Goal: Find specific page/section: Find specific page/section

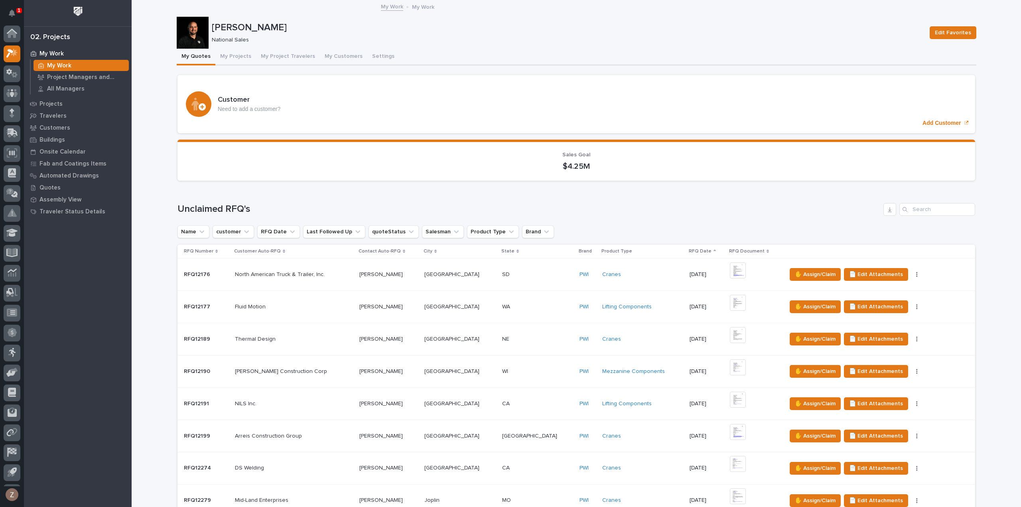
scroll to position [18, 0]
click at [228, 53] on button "My Projects" at bounding box center [235, 57] width 41 height 17
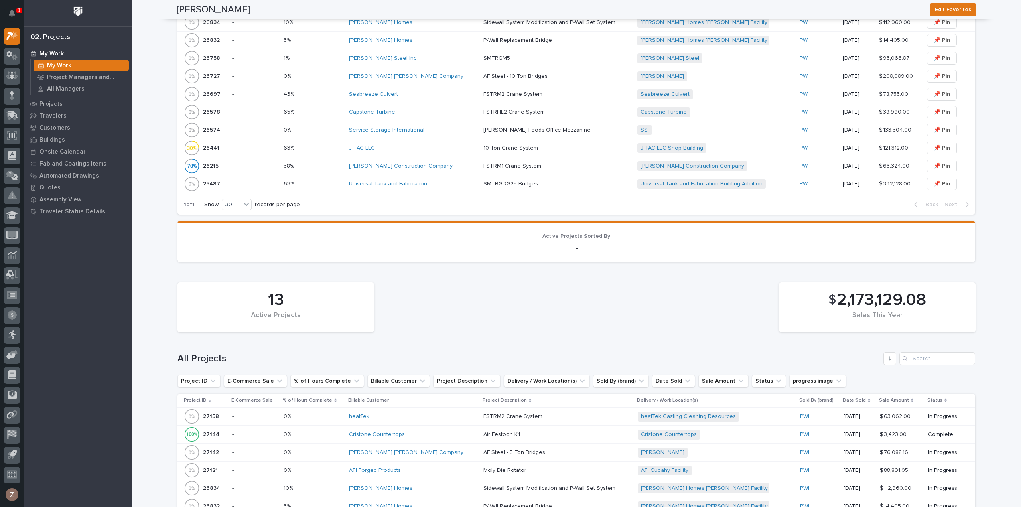
scroll to position [387, 0]
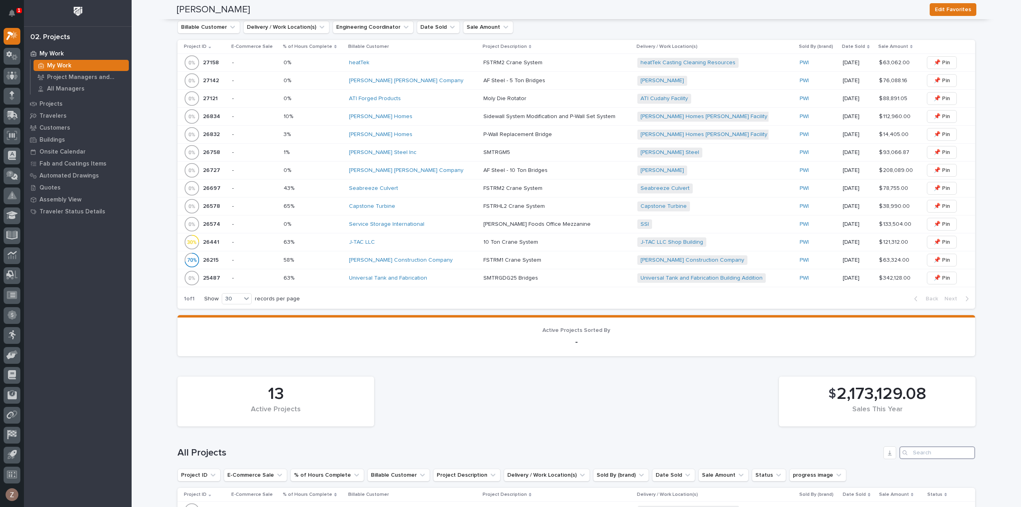
click at [921, 450] on input "Search" at bounding box center [937, 452] width 76 height 13
type input "port"
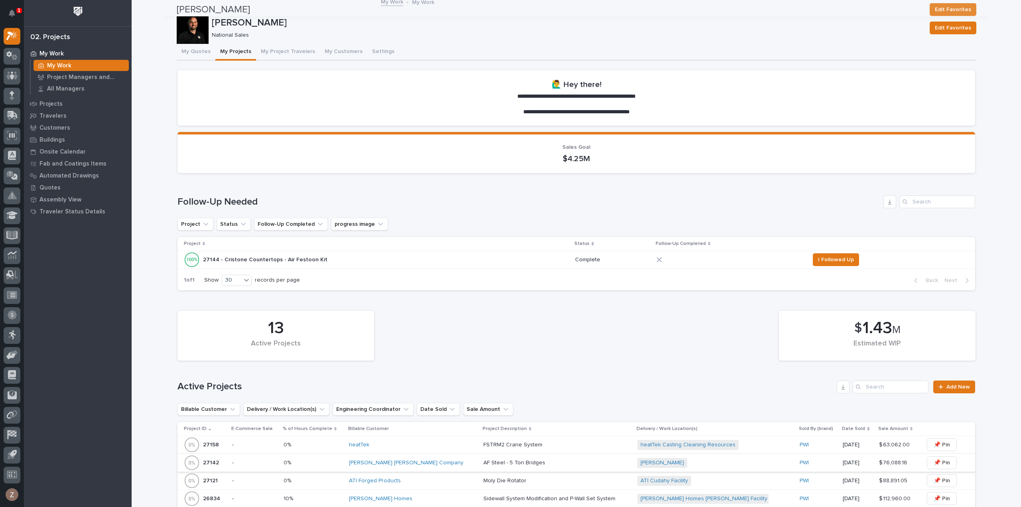
scroll to position [0, 0]
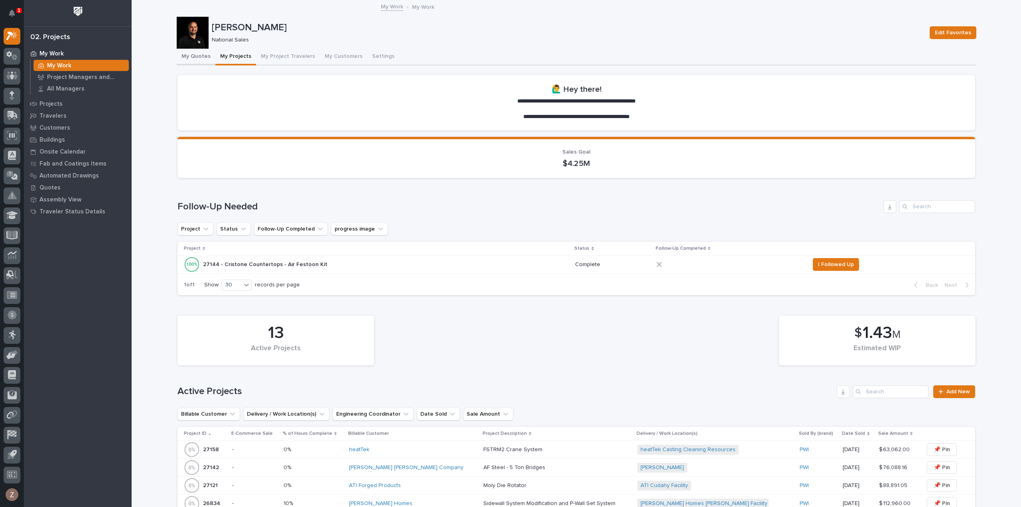
drag, startPoint x: 201, startPoint y: 56, endPoint x: 144, endPoint y: 43, distance: 58.1
click at [201, 56] on button "My Quotes" at bounding box center [196, 57] width 39 height 17
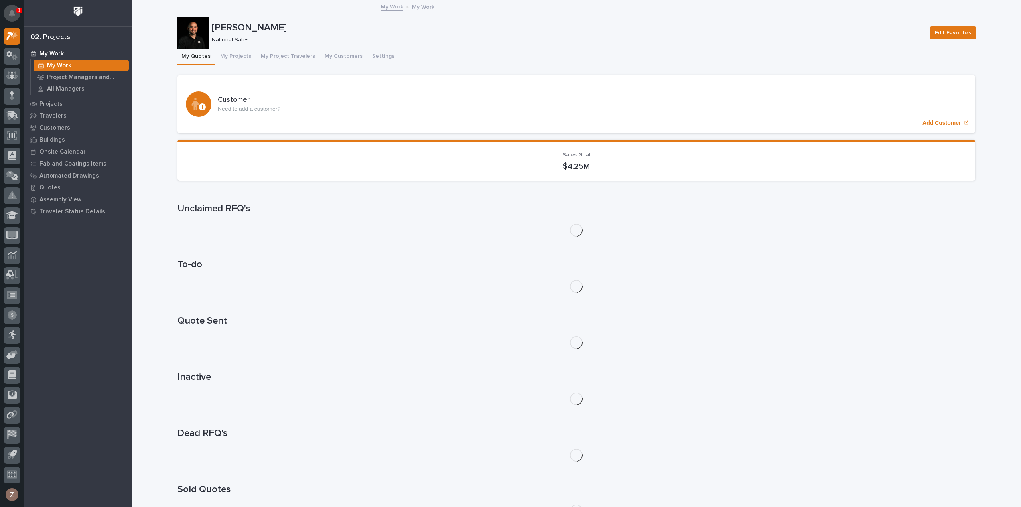
click at [10, 12] on icon "Notifications" at bounding box center [12, 13] width 6 height 7
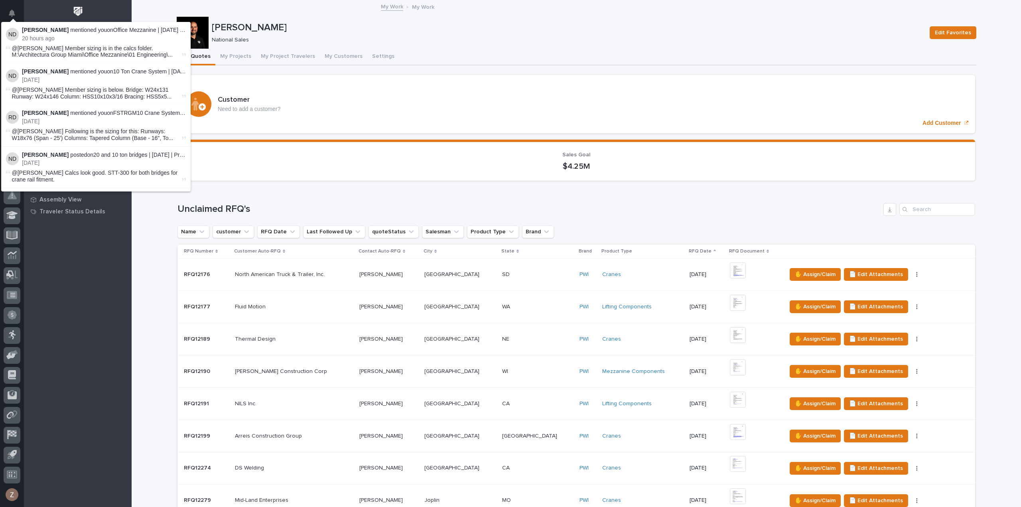
click at [93, 334] on div "My Work My Work Project Managers and Engineers All Managers Projects Travelers …" at bounding box center [78, 276] width 108 height 459
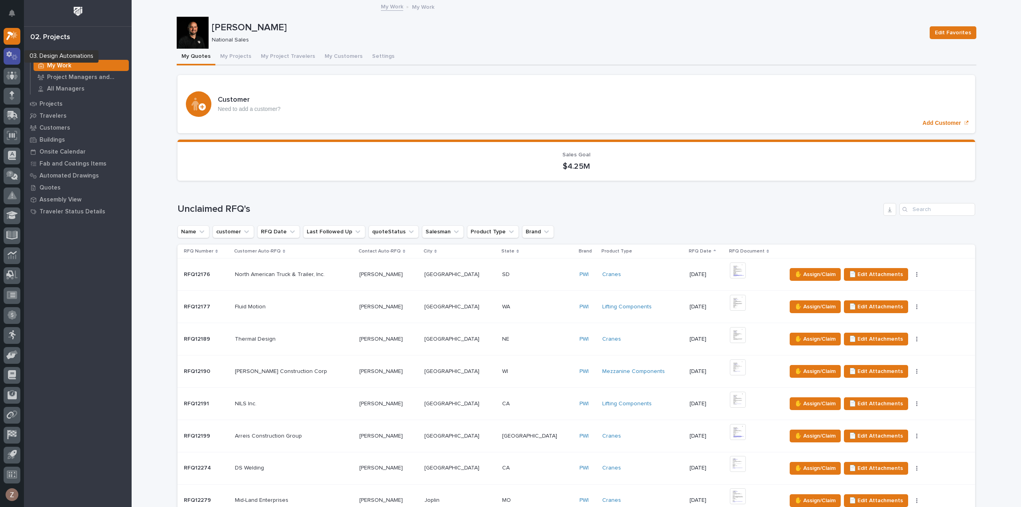
click at [14, 55] on icon at bounding box center [15, 58] width 6 height 6
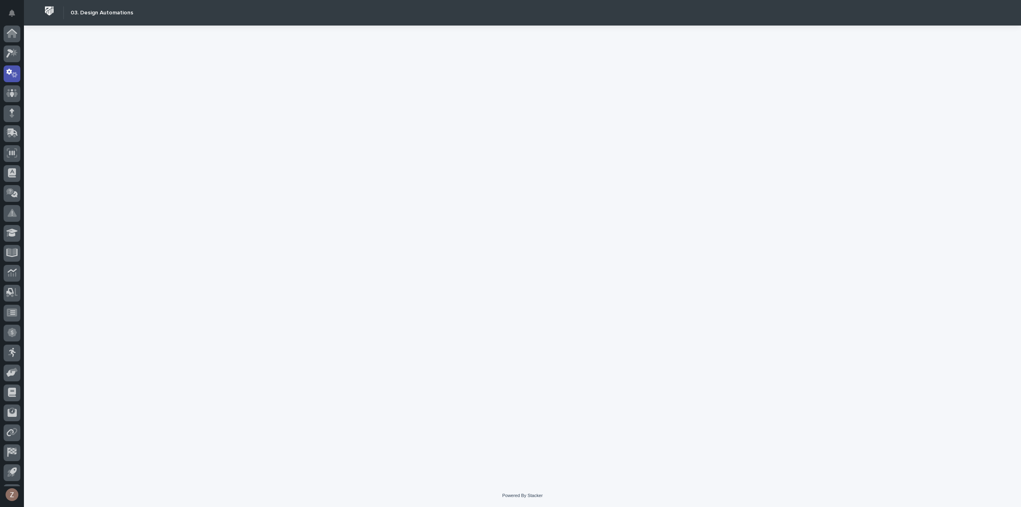
scroll to position [18, 0]
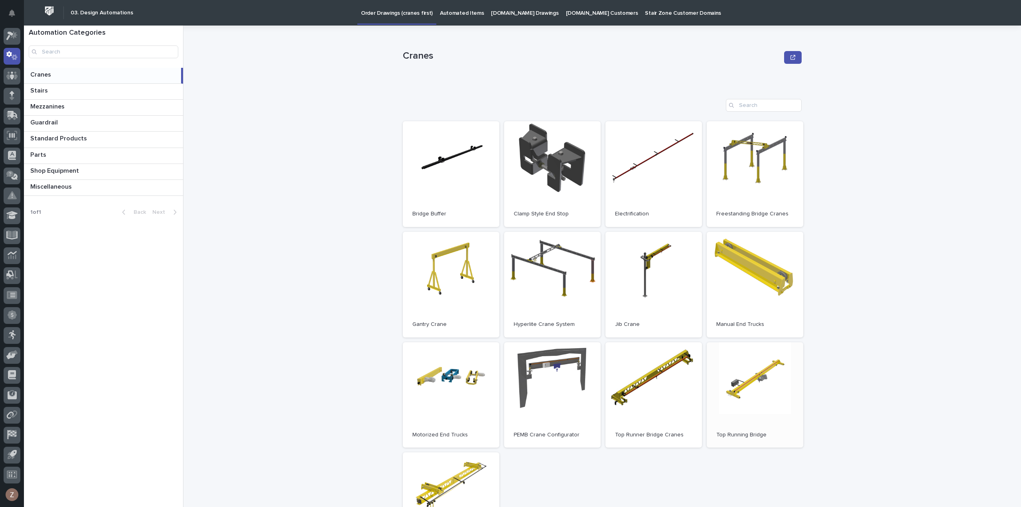
click at [769, 386] on link "Open" at bounding box center [755, 395] width 96 height 106
